Goal: Information Seeking & Learning: Learn about a topic

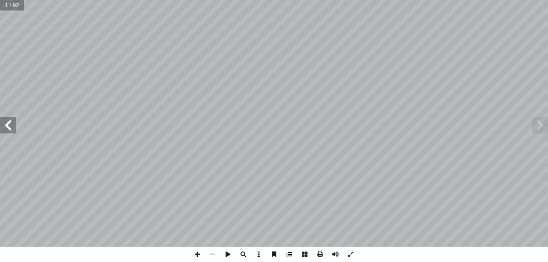
click at [290, 254] on span at bounding box center [289, 254] width 15 height 15
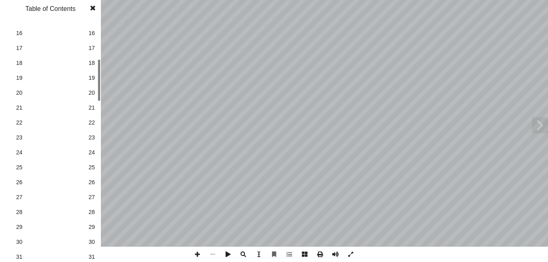
click at [94, 88] on div "1 1 2 2 3 3 4 4 5 5 6 6 7 7 8 8 9 9 10 10 11 11 12 12 13 13 14 14 15 15 16 16 1…" at bounding box center [50, 141] width 101 height 242
click at [91, 199] on span "27" at bounding box center [91, 197] width 6 height 8
click at [92, 6] on span at bounding box center [93, 8] width 15 height 16
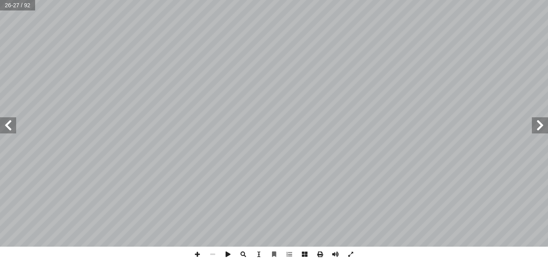
click at [8, 130] on span at bounding box center [8, 125] width 16 height 16
click at [198, 254] on span at bounding box center [197, 254] width 15 height 15
click at [6, 128] on span at bounding box center [8, 125] width 16 height 16
